Goal: Transaction & Acquisition: Obtain resource

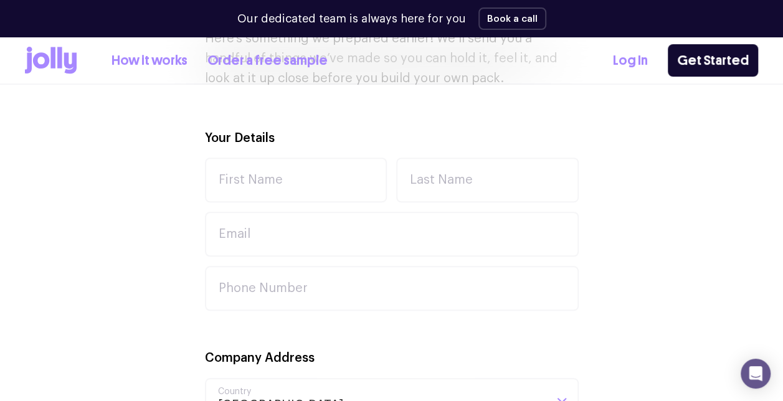
scroll to position [356, 0]
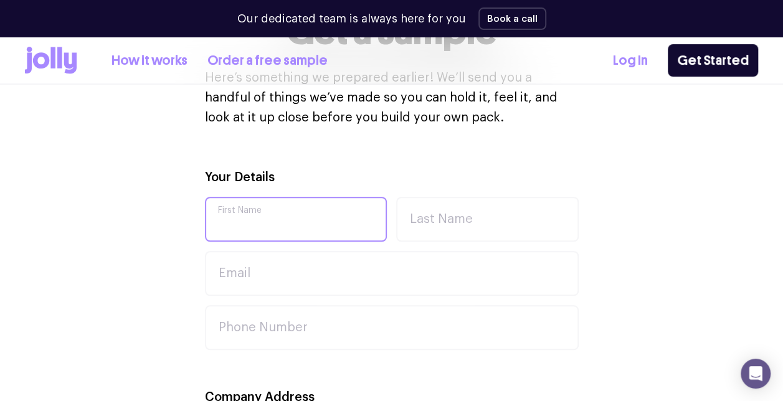
click at [272, 231] on input "First Name" at bounding box center [296, 219] width 182 height 45
type input "[PERSON_NAME]"
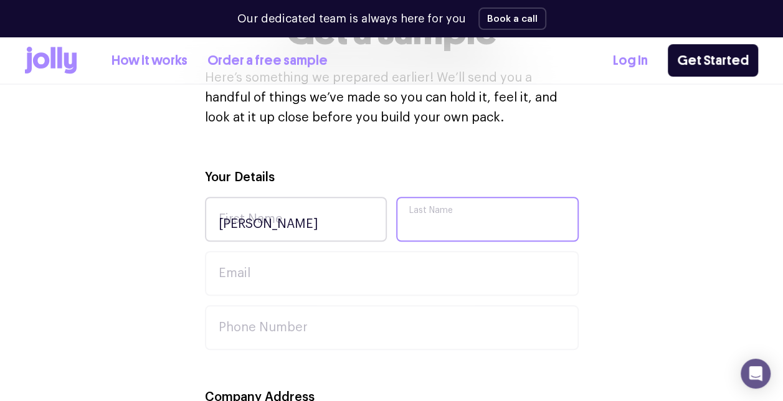
type input "[PERSON_NAME]"
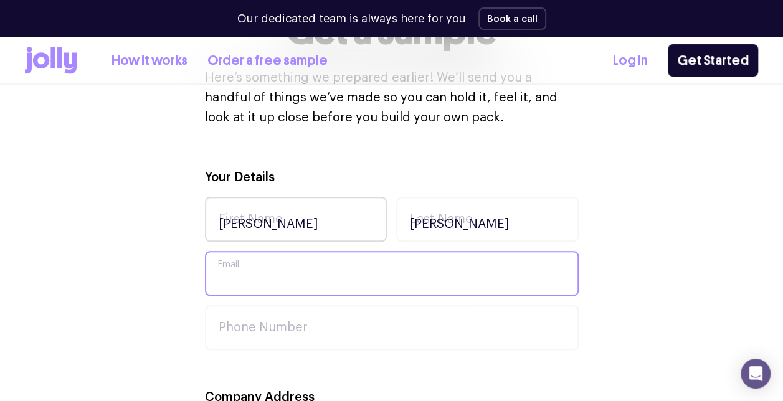
type input "[EMAIL_ADDRESS][DOMAIN_NAME]"
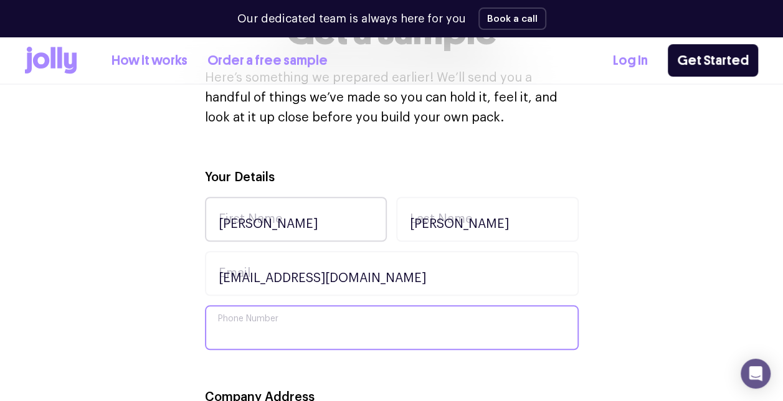
type input "0452209022"
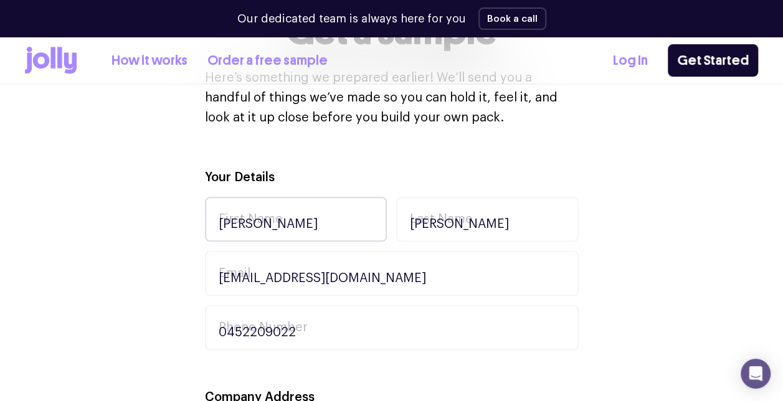
type input "scripted"
type input "[STREET_ADDRESS]"
type input "[GEOGRAPHIC_DATA]"
type input "5090"
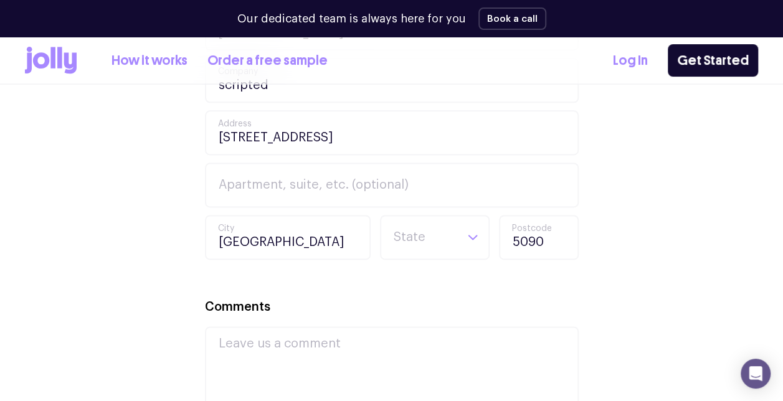
scroll to position [770, 0]
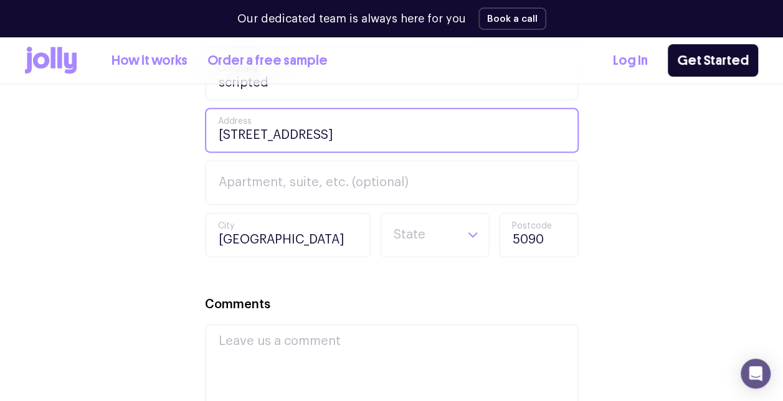
click at [493, 136] on input "[STREET_ADDRESS]" at bounding box center [392, 130] width 374 height 45
type input "1"
type input "16 [PERSON_NAME] court pooraka"
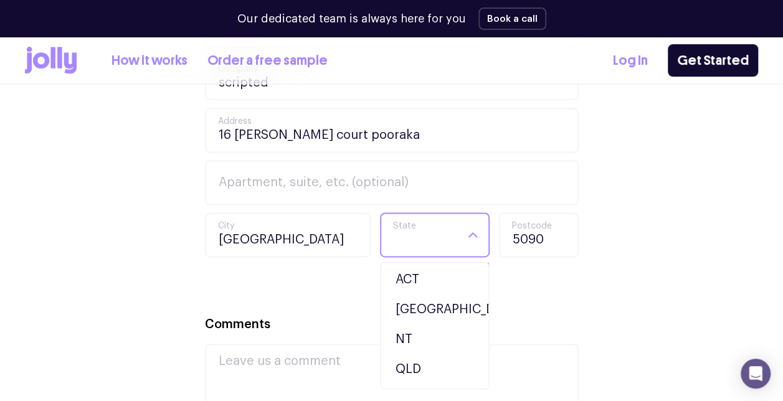
click at [471, 237] on icon "Search for option" at bounding box center [472, 234] width 11 height 11
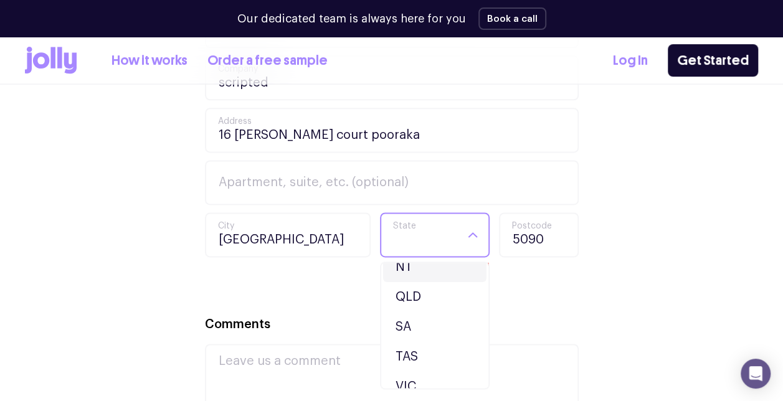
scroll to position [74, 0]
click at [421, 329] on li "SA" at bounding box center [434, 325] width 103 height 30
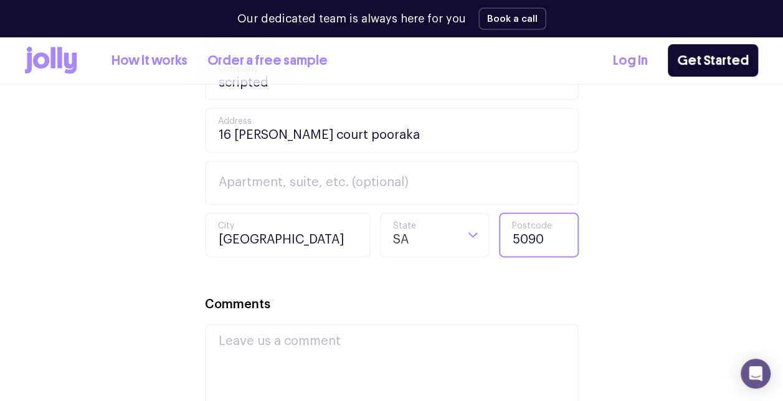
click at [556, 234] on input "5090" at bounding box center [539, 234] width 80 height 45
type input "5"
type input "5095"
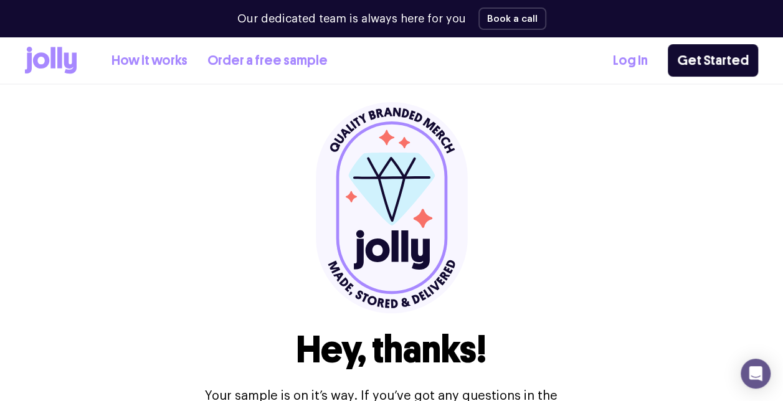
scroll to position [0, 0]
